Goal: Task Accomplishment & Management: Manage account settings

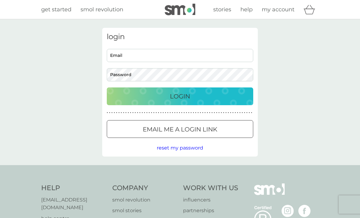
click at [159, 59] on input "Email" at bounding box center [180, 55] width 147 height 13
type input "[EMAIL_ADDRESS][PERSON_NAME][DOMAIN_NAME]"
click at [180, 96] on button "Login" at bounding box center [180, 96] width 147 height 18
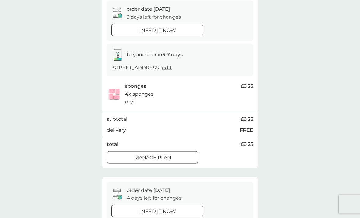
scroll to position [61, 0]
click at [155, 160] on div at bounding box center [153, 157] width 22 height 6
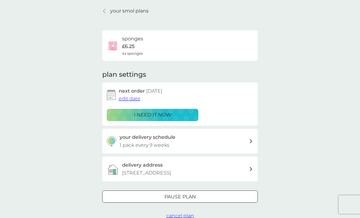
scroll to position [22, 0]
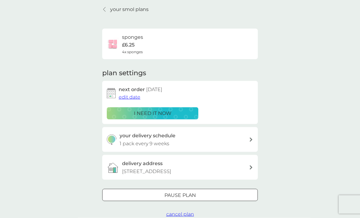
click at [247, 138] on div "your delivery schedule 1 pack every 9 weeks" at bounding box center [185, 140] width 130 height 16
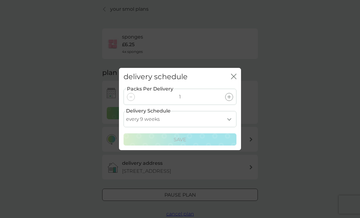
click at [229, 127] on select "every 1 week every 2 weeks every 3 weeks every 4 weeks every 5 weeks every 6 we…" at bounding box center [180, 119] width 113 height 16
select select "84"
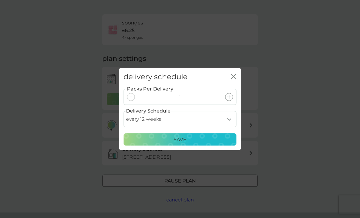
scroll to position [37, 0]
click at [181, 143] on p "Save" at bounding box center [180, 140] width 13 height 8
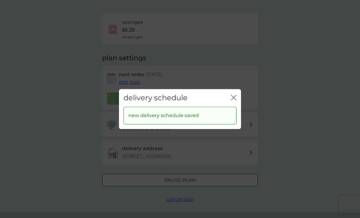
click at [176, 120] on p "new delivery schedule saved" at bounding box center [164, 116] width 71 height 8
click at [234, 100] on icon "close" at bounding box center [233, 97] width 5 height 5
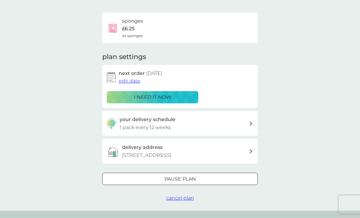
scroll to position [41, 0]
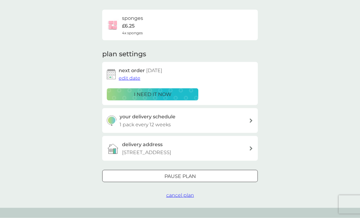
click at [130, 78] on span "edit date" at bounding box center [130, 78] width 22 height 6
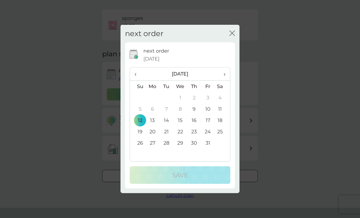
scroll to position [42, 0]
click at [223, 80] on span "›" at bounding box center [222, 73] width 6 height 13
click at [140, 137] on td "16" at bounding box center [138, 131] width 16 height 11
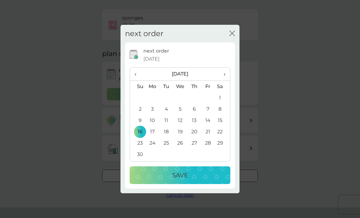
click at [184, 180] on p "Save" at bounding box center [180, 175] width 16 height 10
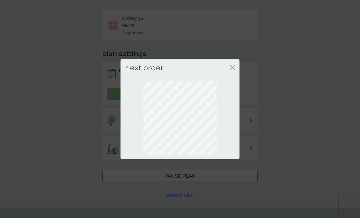
scroll to position [18, 0]
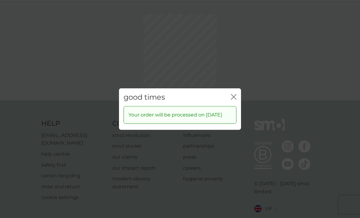
click at [234, 99] on icon "close" at bounding box center [233, 96] width 5 height 5
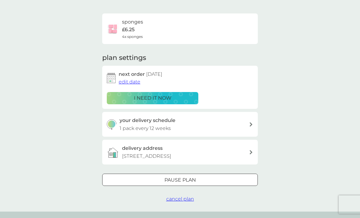
scroll to position [0, 0]
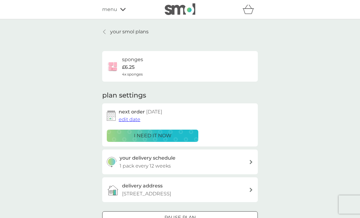
click at [131, 31] on p "your smol plans" at bounding box center [129, 32] width 38 height 8
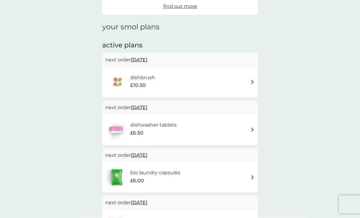
scroll to position [69, 0]
click at [138, 79] on h6 "dishbrush" at bounding box center [142, 77] width 25 height 8
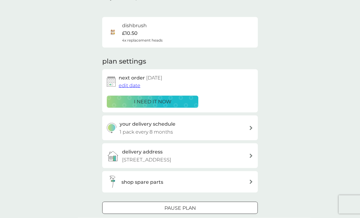
scroll to position [34, 0]
click at [246, 129] on div "your delivery schedule 1 pack every 8 months" at bounding box center [185, 128] width 130 height 16
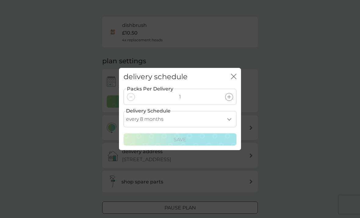
click at [226, 127] on select "every 1 month every 2 months every 3 months every 4 months every 5 months every…" at bounding box center [180, 119] width 113 height 16
select select "4"
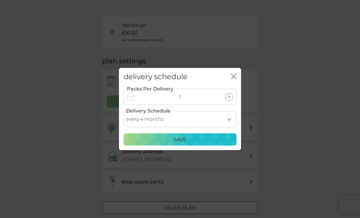
click at [233, 79] on icon "close" at bounding box center [233, 76] width 5 height 5
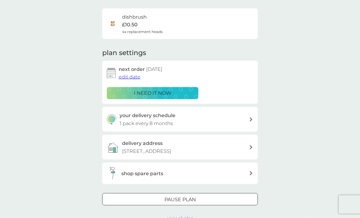
scroll to position [42, 0]
click at [129, 76] on span "edit date" at bounding box center [130, 77] width 22 height 6
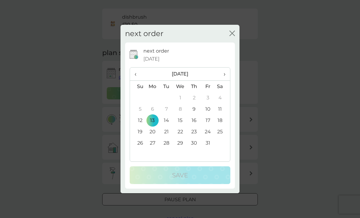
click at [222, 80] on span "›" at bounding box center [222, 73] width 6 height 13
click at [223, 80] on span "›" at bounding box center [222, 73] width 6 height 13
click at [152, 103] on td "1" at bounding box center [153, 97] width 14 height 11
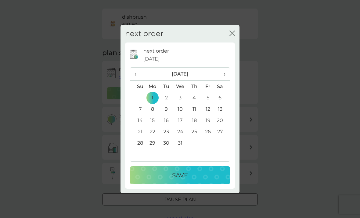
click at [182, 180] on p "Save" at bounding box center [180, 175] width 16 height 10
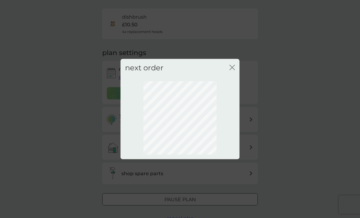
scroll to position [18, 0]
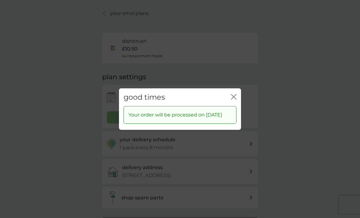
click at [232, 99] on icon "close" at bounding box center [233, 96] width 5 height 5
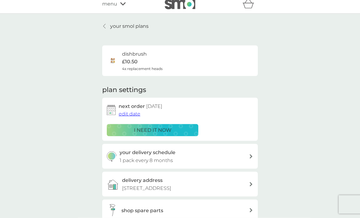
scroll to position [0, 0]
